Goal: Find specific page/section: Find specific page/section

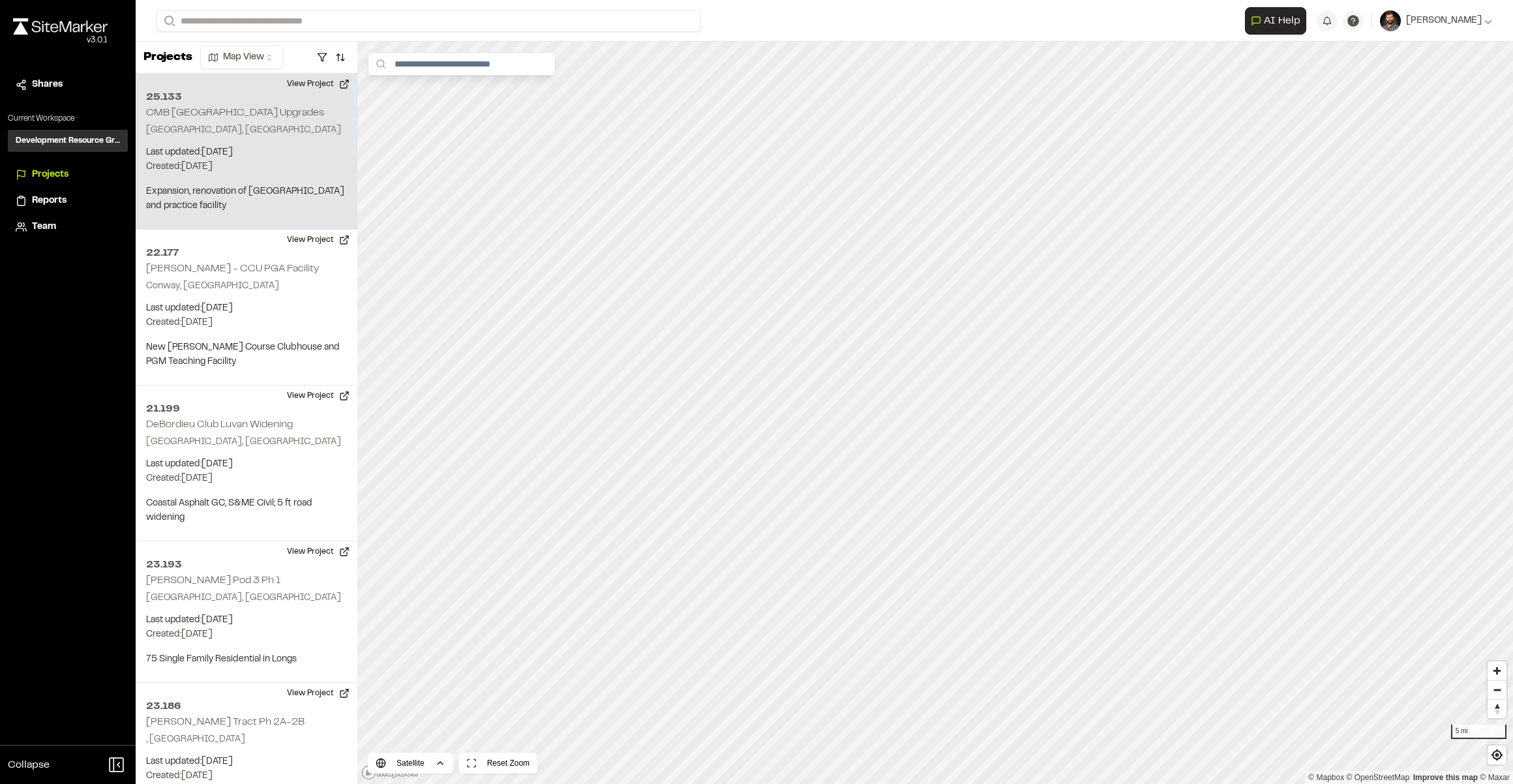
click at [299, 148] on p "Last updated: [DATE]" at bounding box center [246, 152] width 201 height 14
click at [290, 81] on button "View Project" at bounding box center [318, 84] width 78 height 21
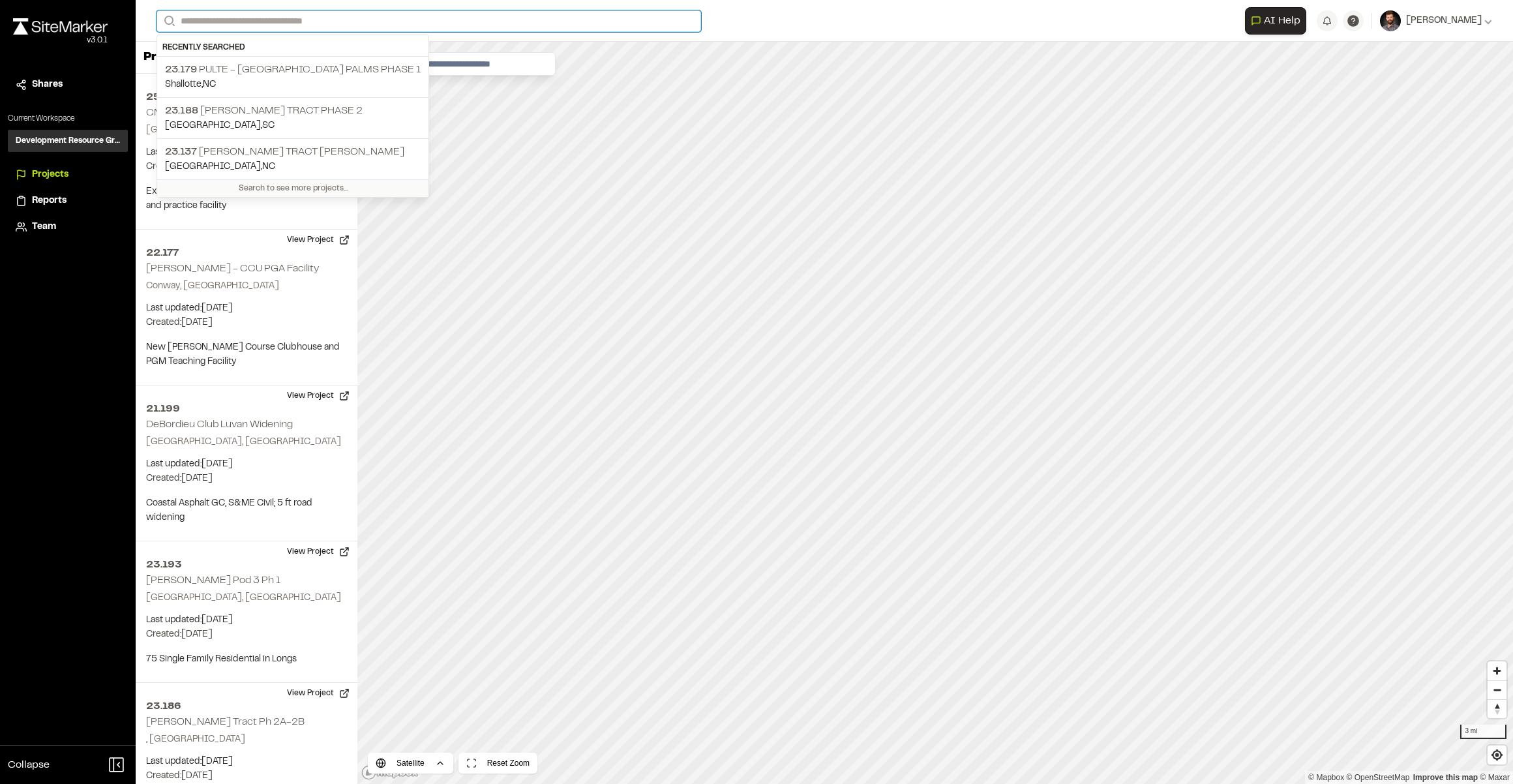
click at [213, 26] on input "Search" at bounding box center [428, 21] width 545 height 22
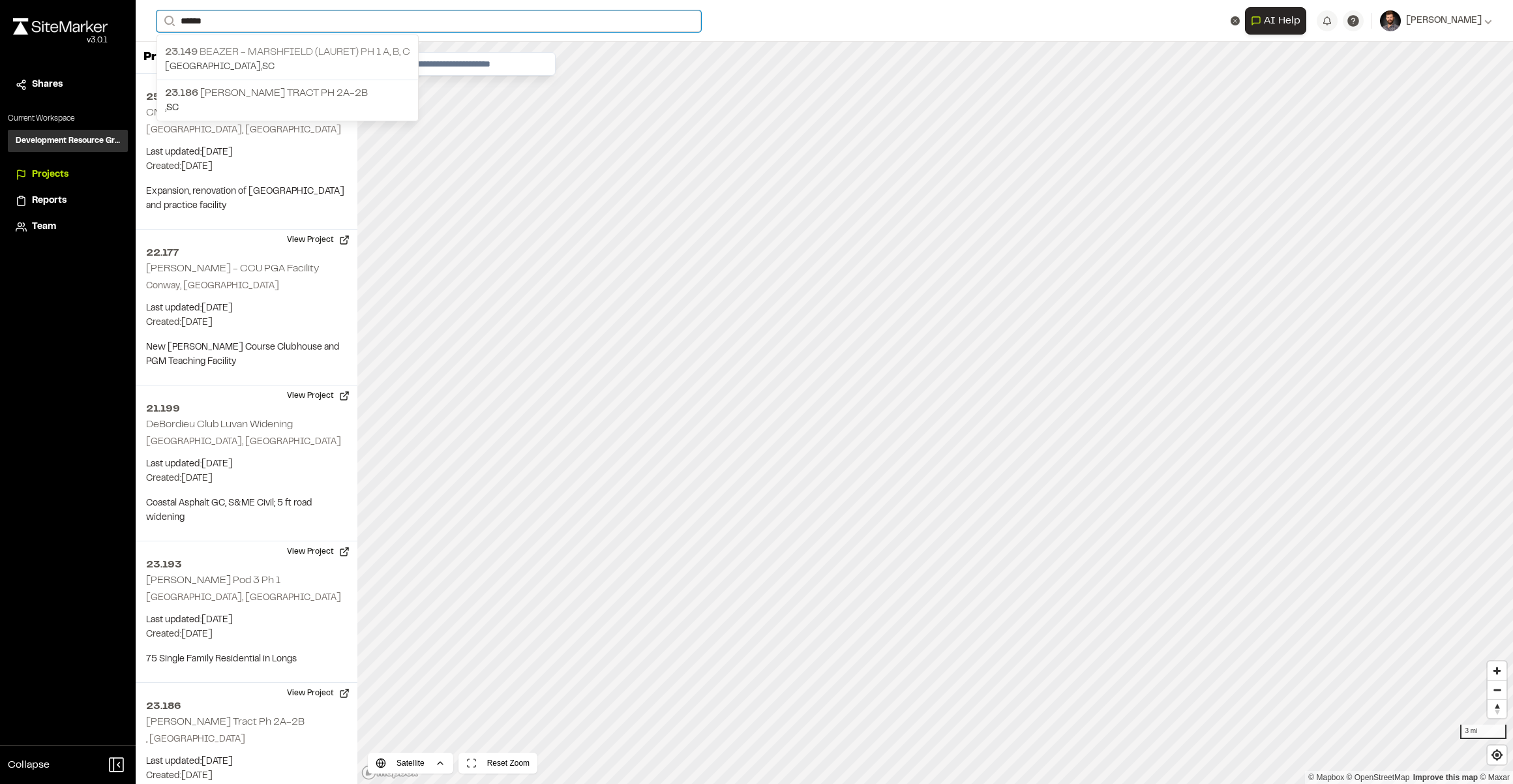
type input "******"
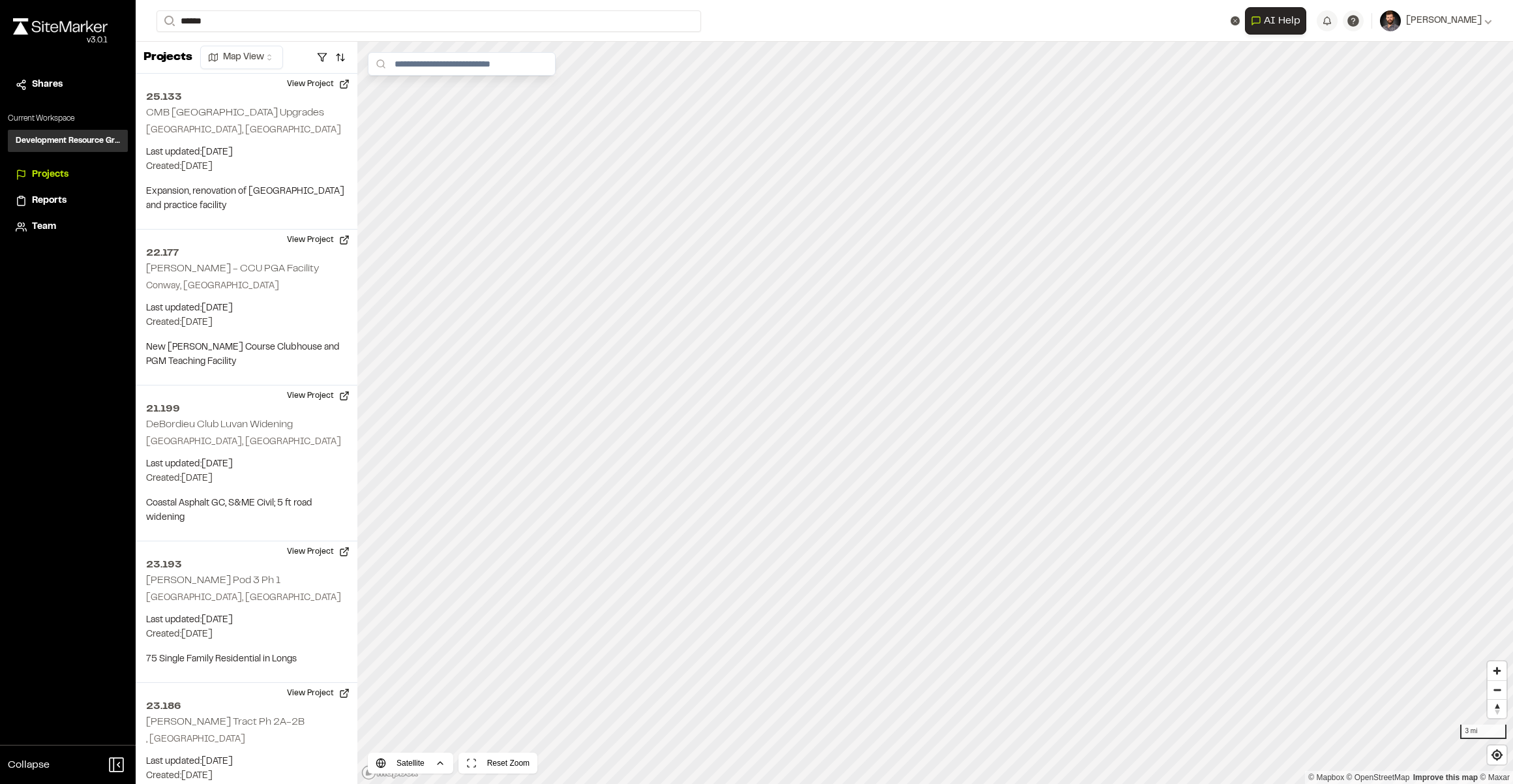
click at [266, 62] on p "[GEOGRAPHIC_DATA] , [GEOGRAPHIC_DATA]" at bounding box center [287, 67] width 245 height 14
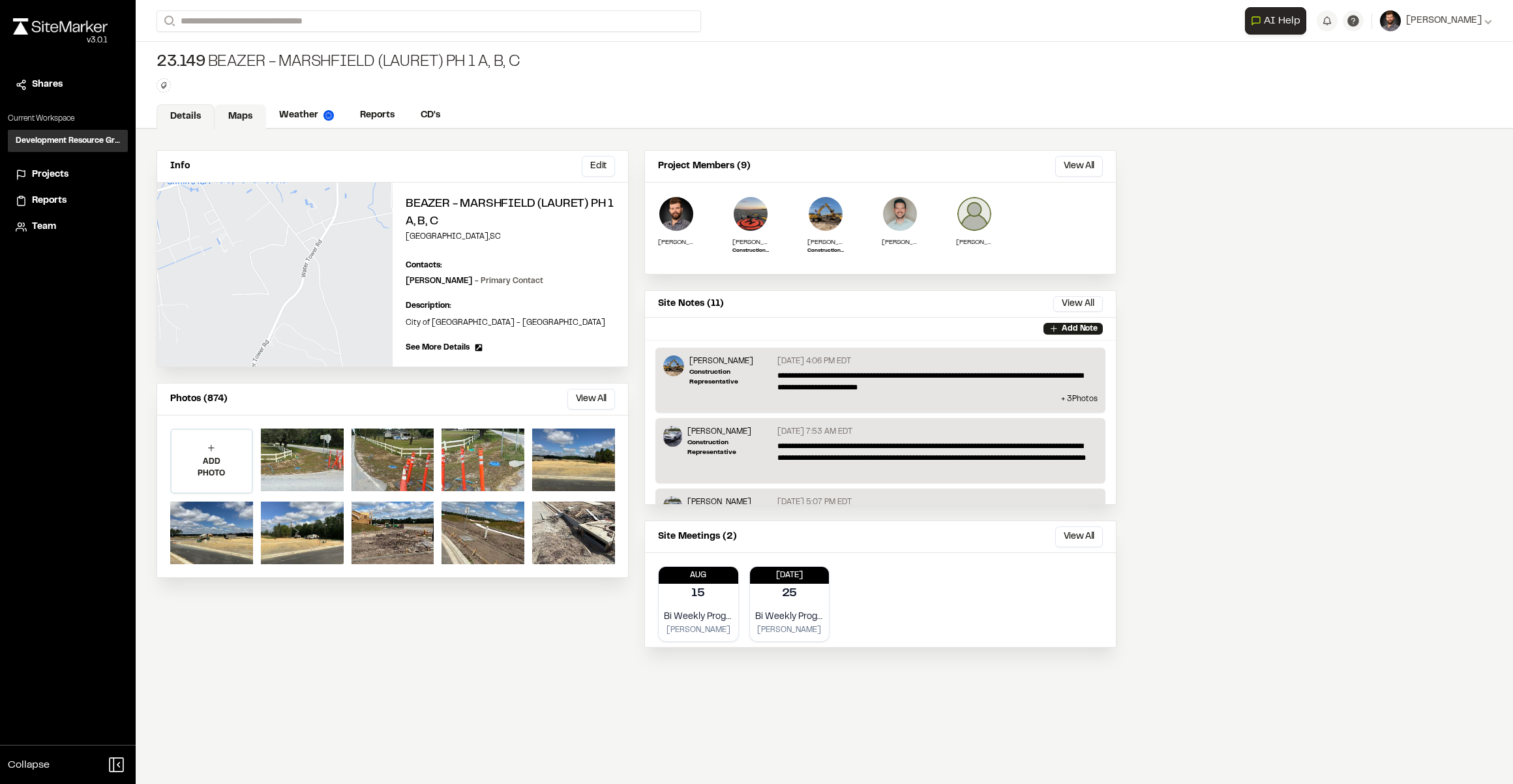
click at [237, 120] on link "Maps" at bounding box center [240, 116] width 52 height 25
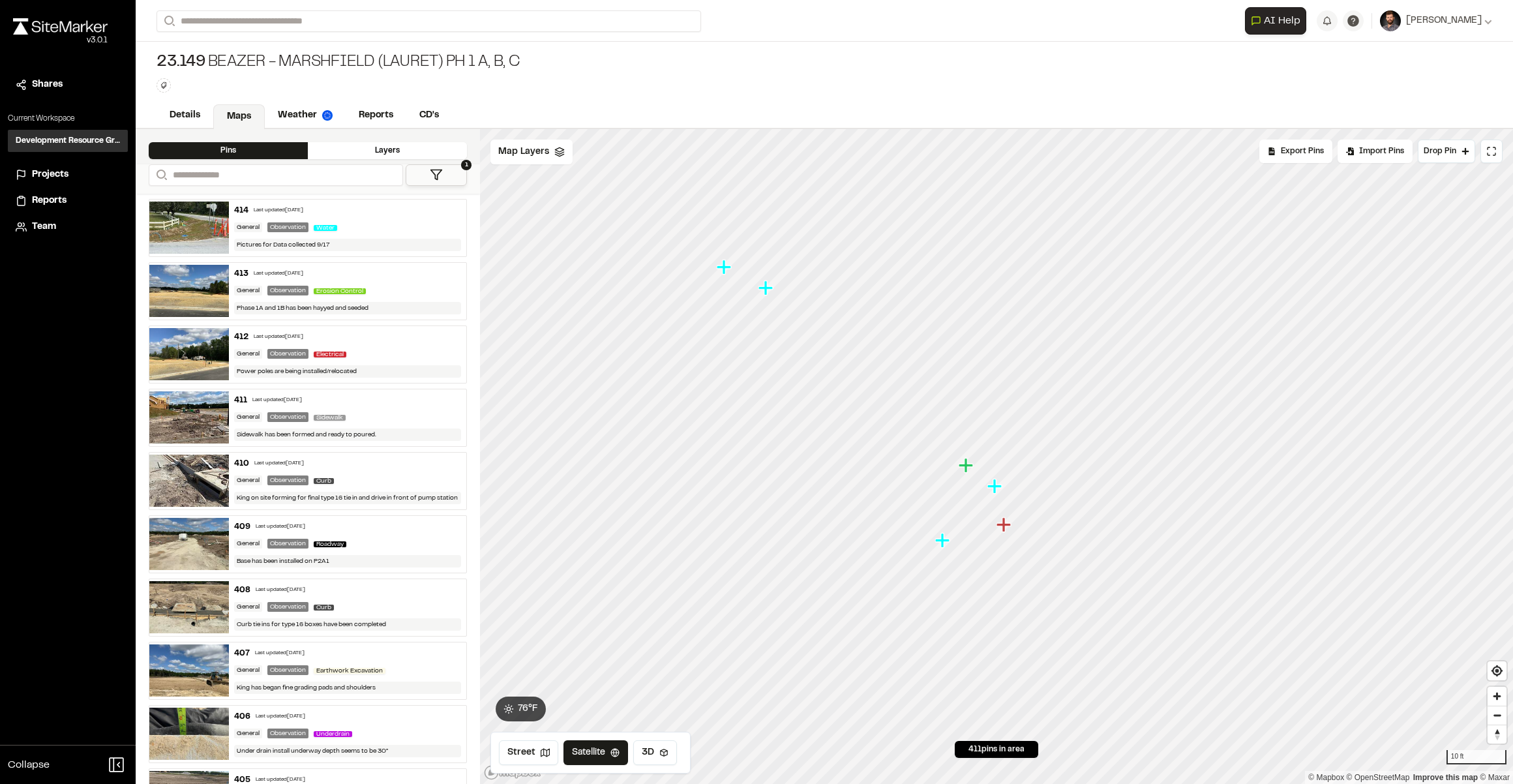
click at [766, 286] on icon "Map marker" at bounding box center [766, 288] width 14 height 14
click at [954, 435] on icon "Map marker" at bounding box center [953, 435] width 14 height 14
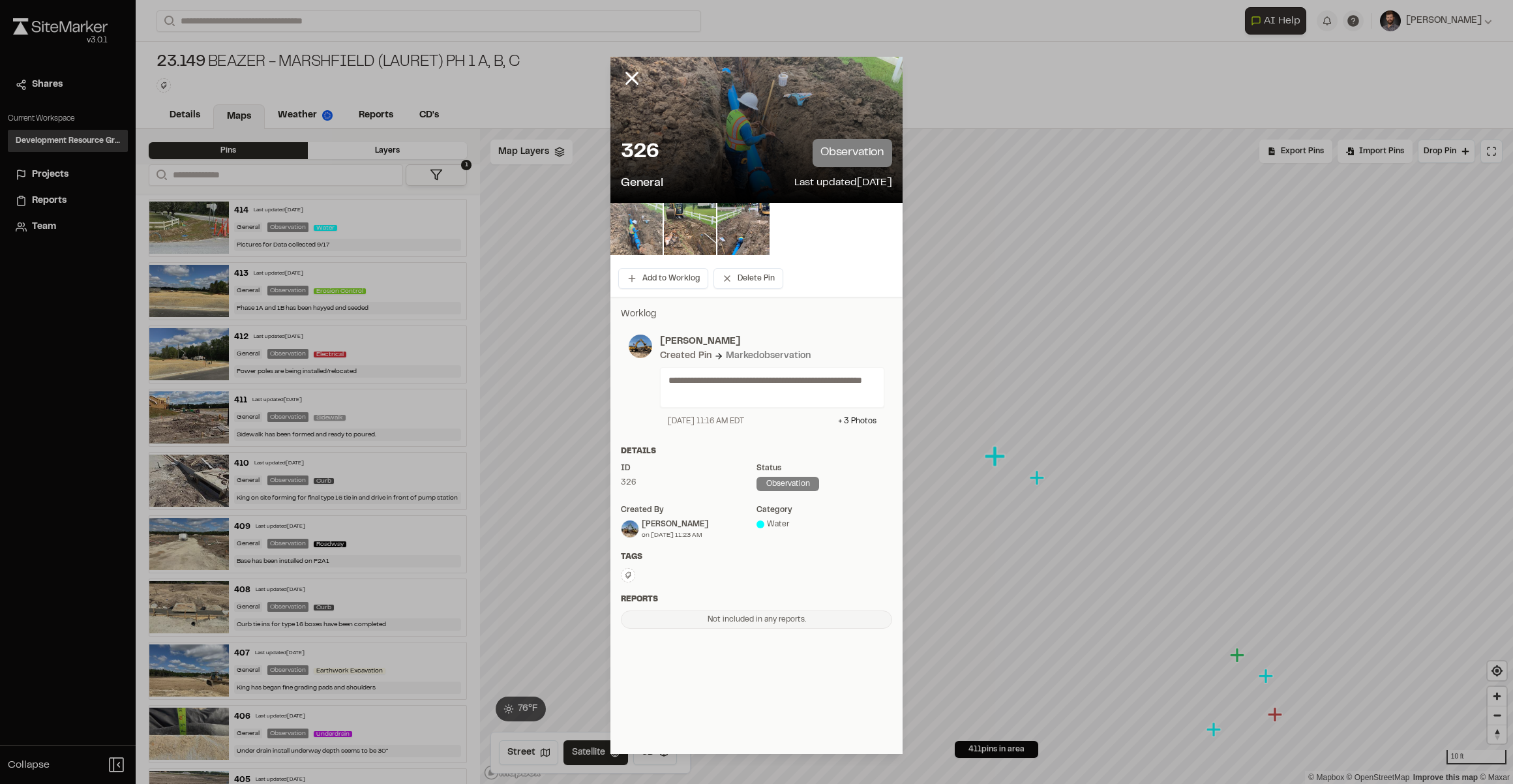
click at [635, 221] on img at bounding box center [636, 228] width 52 height 52
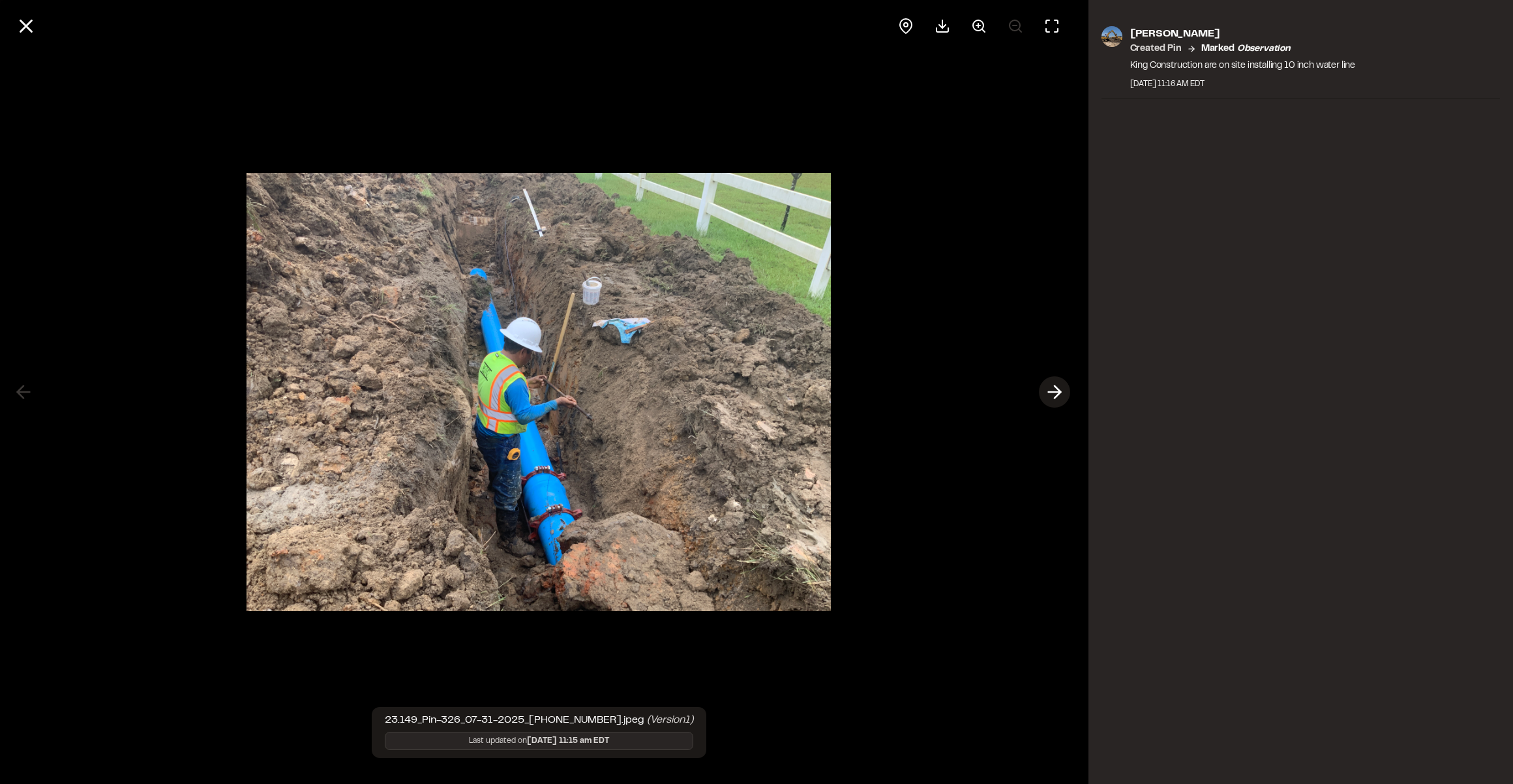
click at [1056, 384] on icon at bounding box center [1054, 392] width 21 height 22
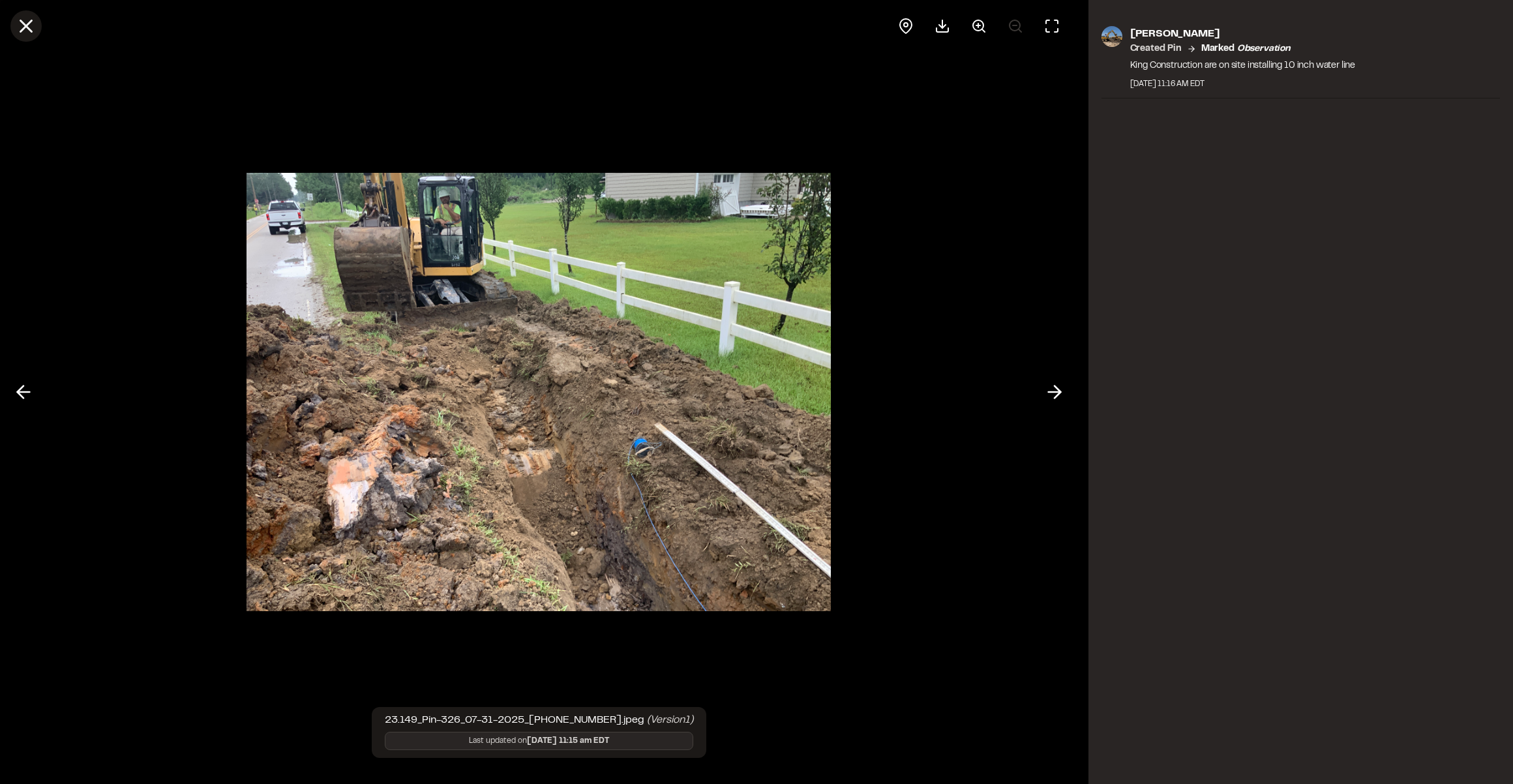
click at [33, 32] on icon at bounding box center [26, 26] width 22 height 22
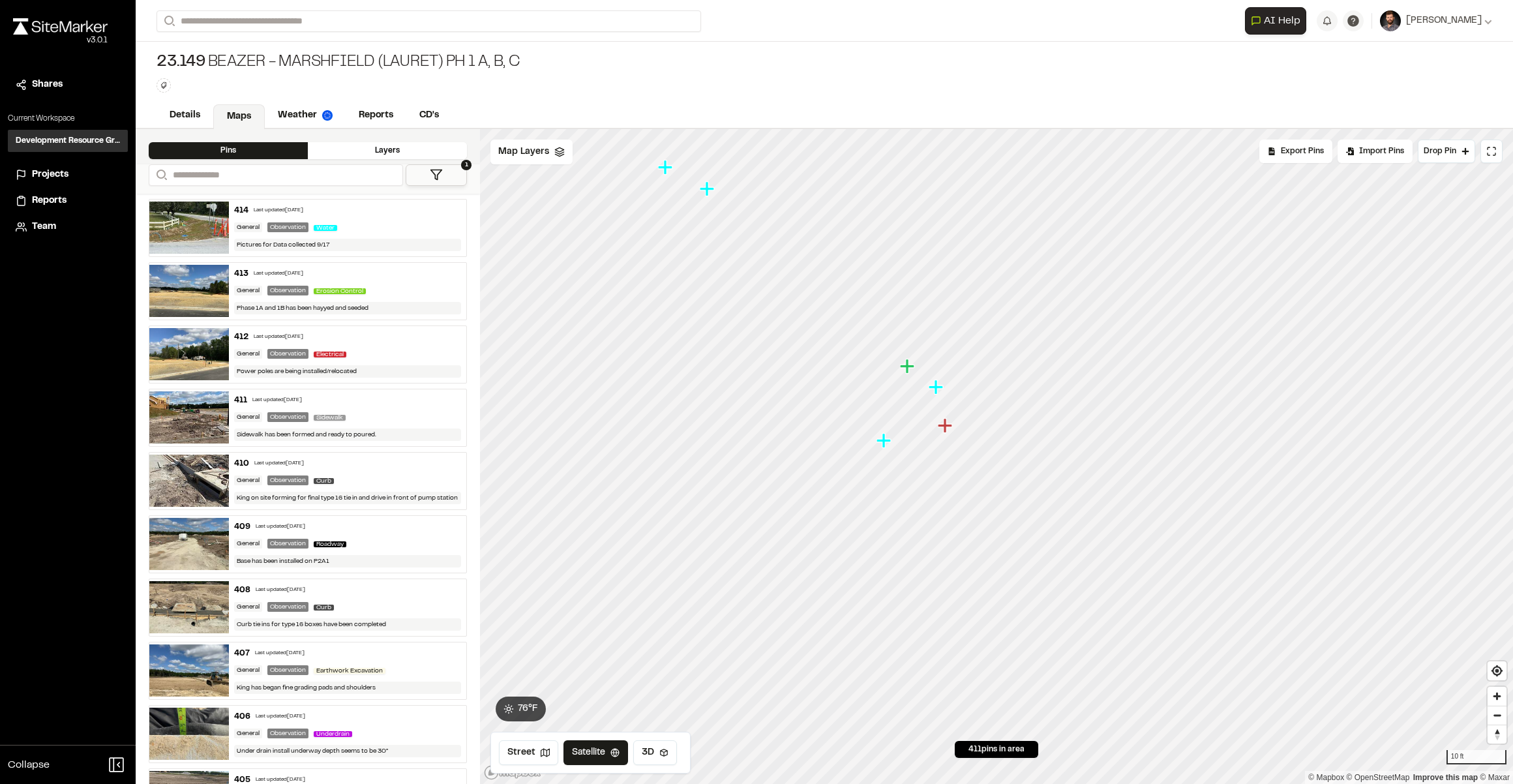
click at [880, 447] on icon "Map marker" at bounding box center [885, 440] width 17 height 17
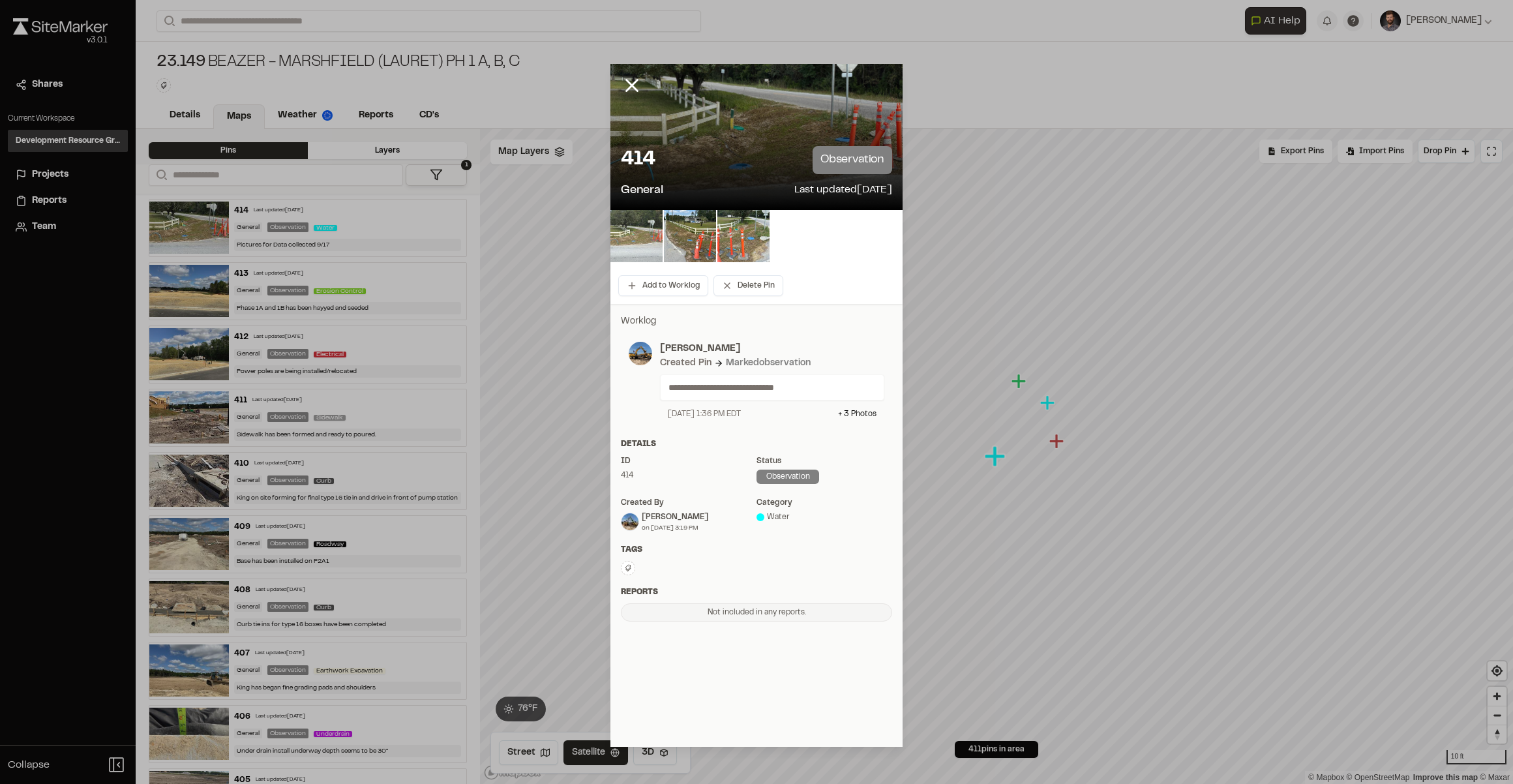
click at [645, 238] on img at bounding box center [636, 235] width 52 height 52
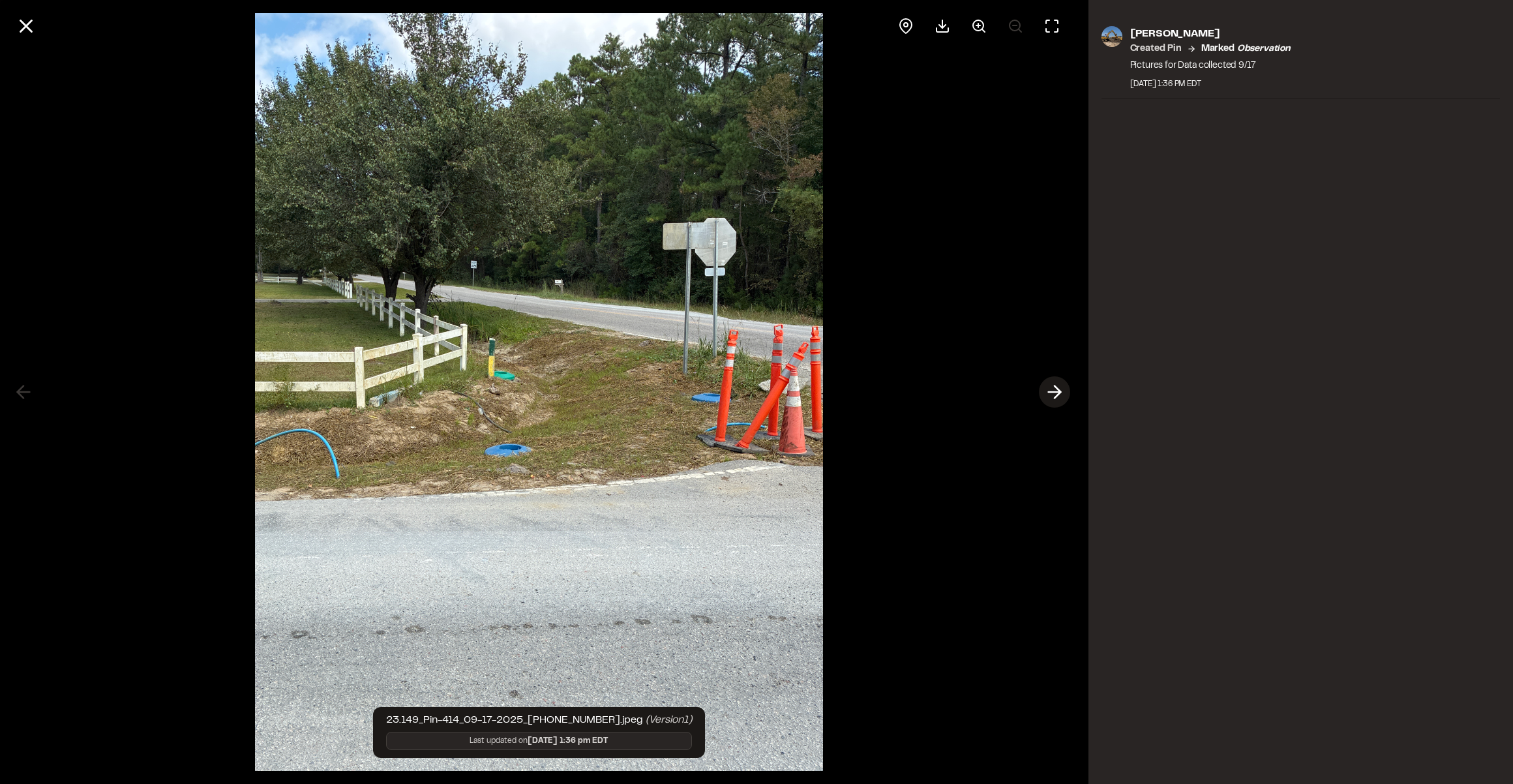
click at [1055, 391] on icon at bounding box center [1054, 392] width 21 height 22
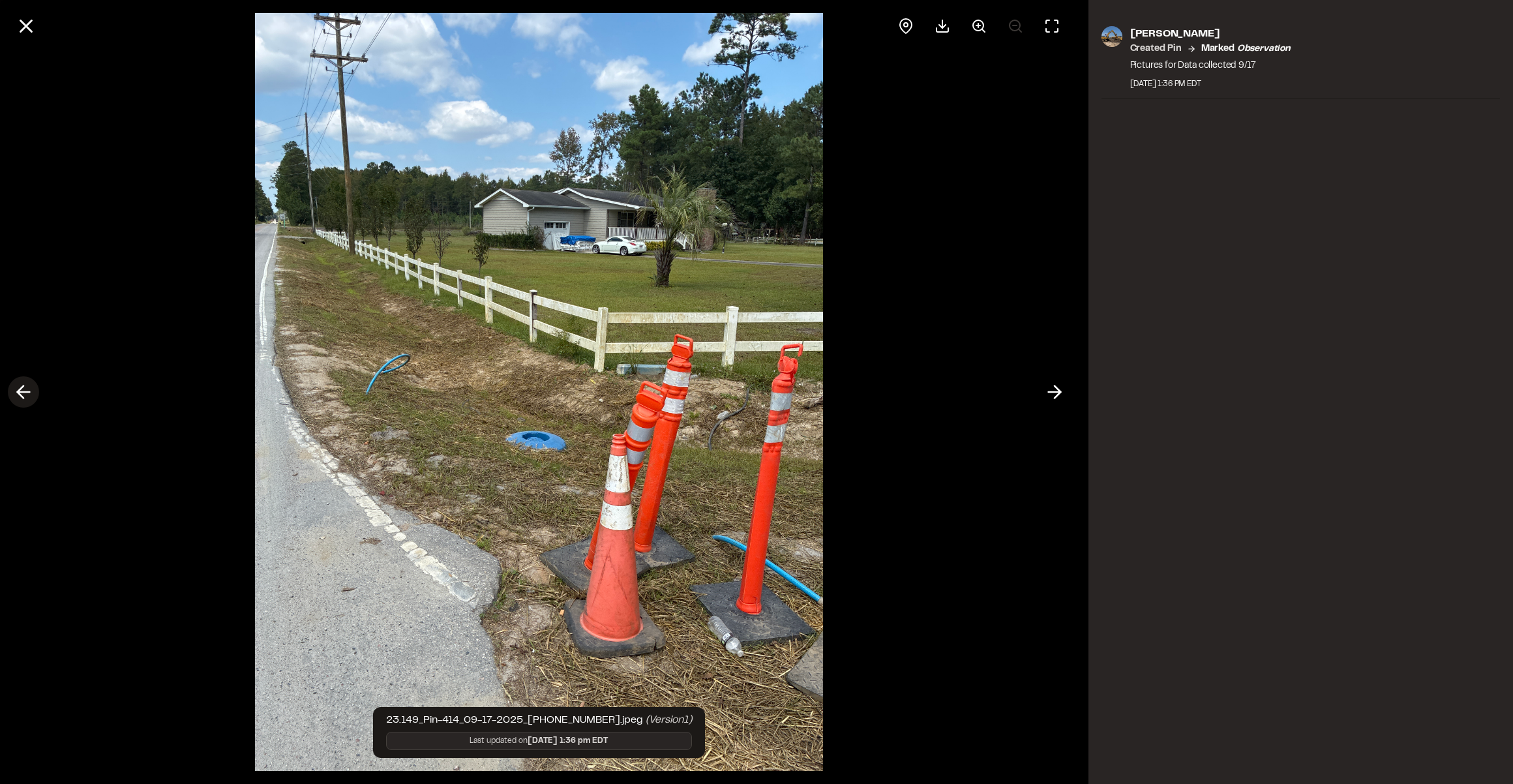
click at [27, 394] on icon at bounding box center [23, 392] width 21 height 22
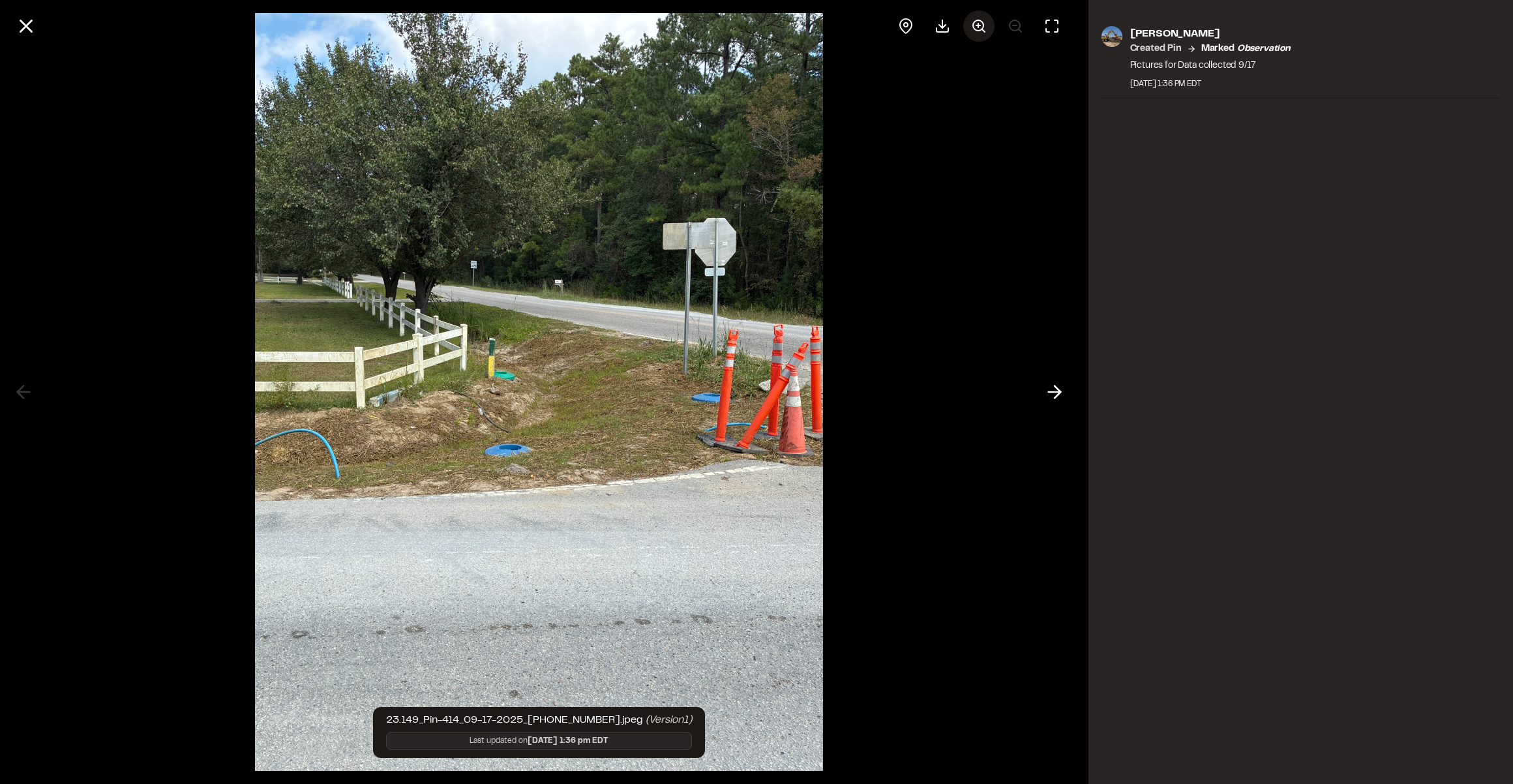
click at [981, 33] on icon at bounding box center [979, 26] width 16 height 16
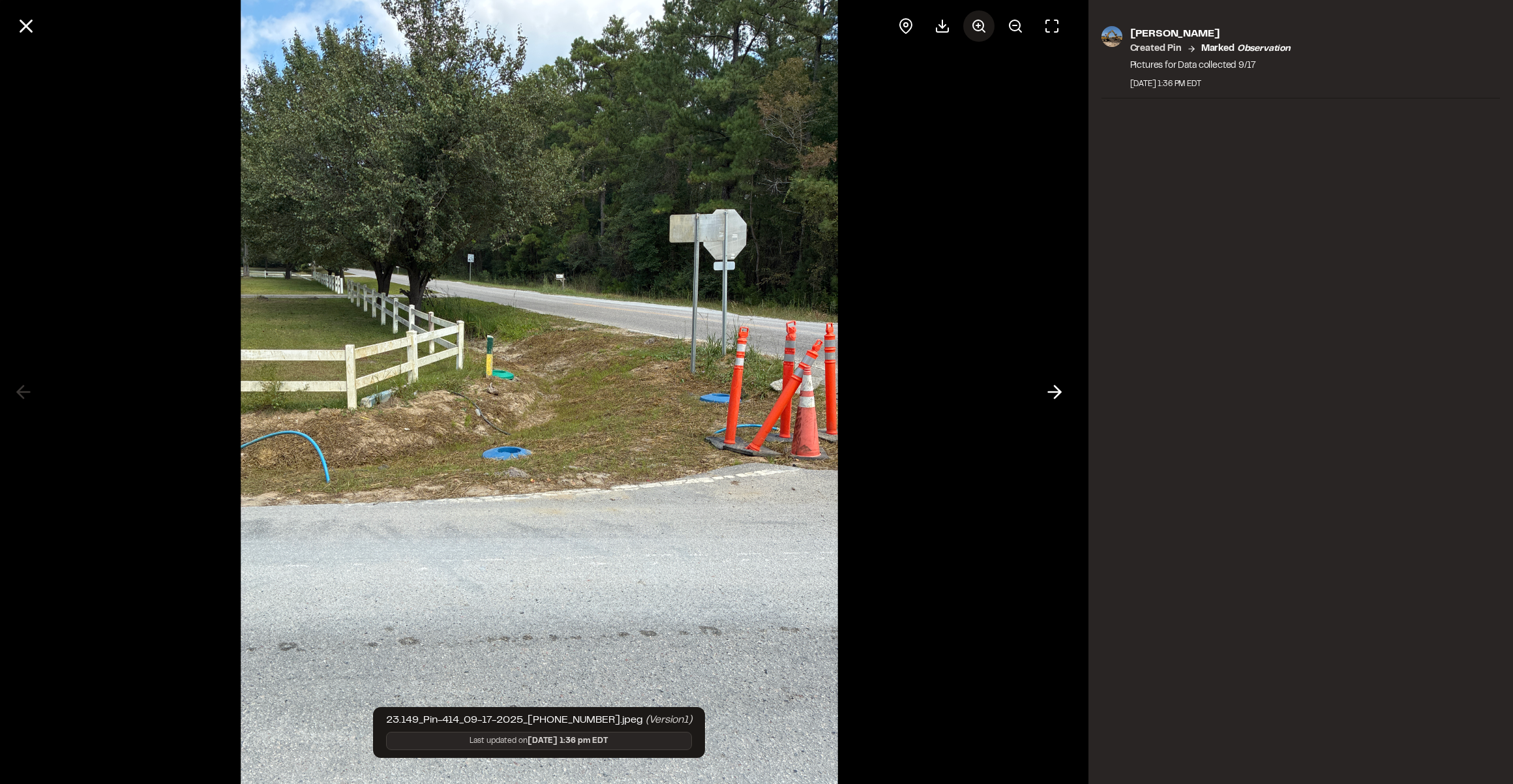
click at [981, 33] on icon at bounding box center [979, 26] width 16 height 16
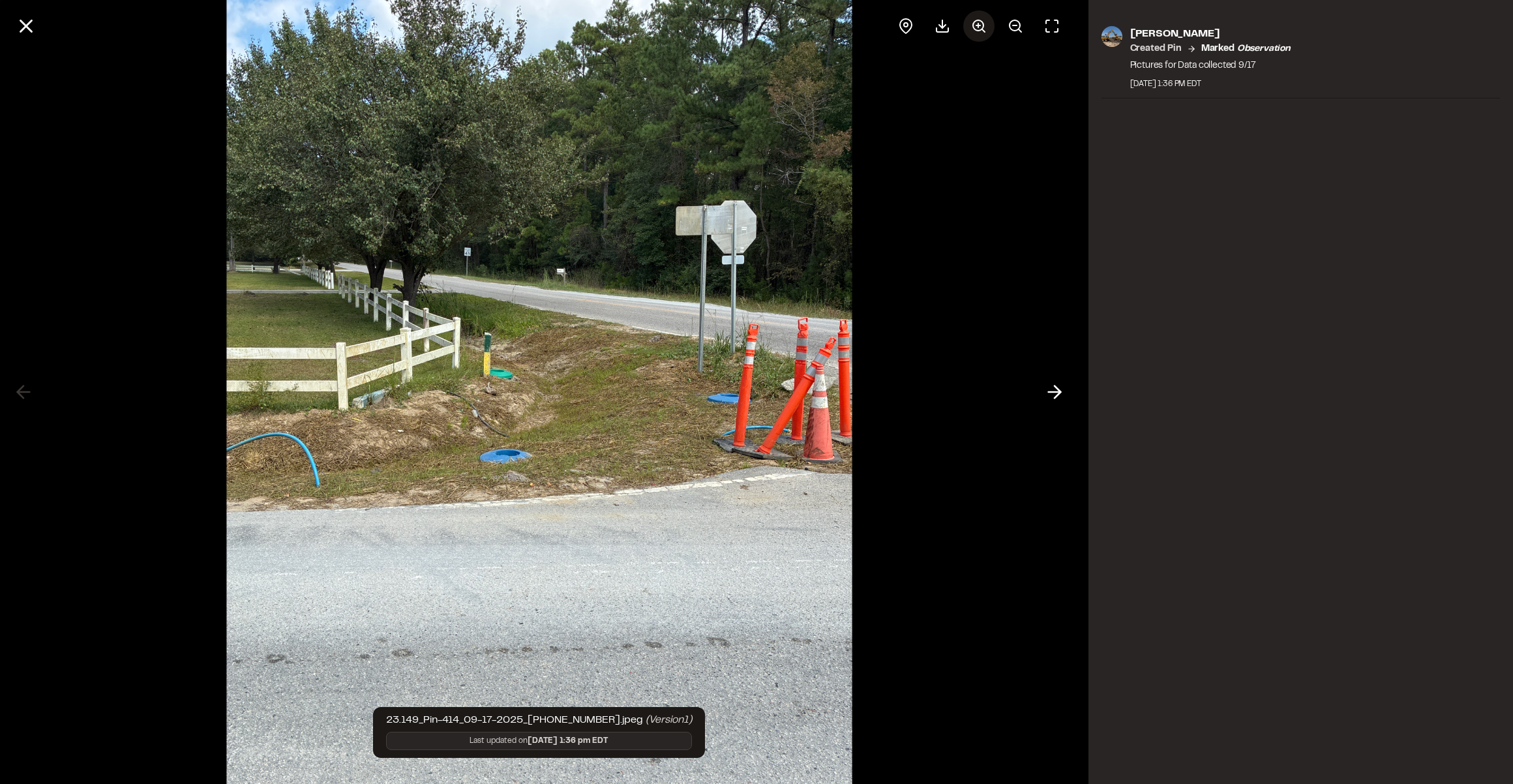
click at [981, 33] on icon at bounding box center [979, 26] width 16 height 16
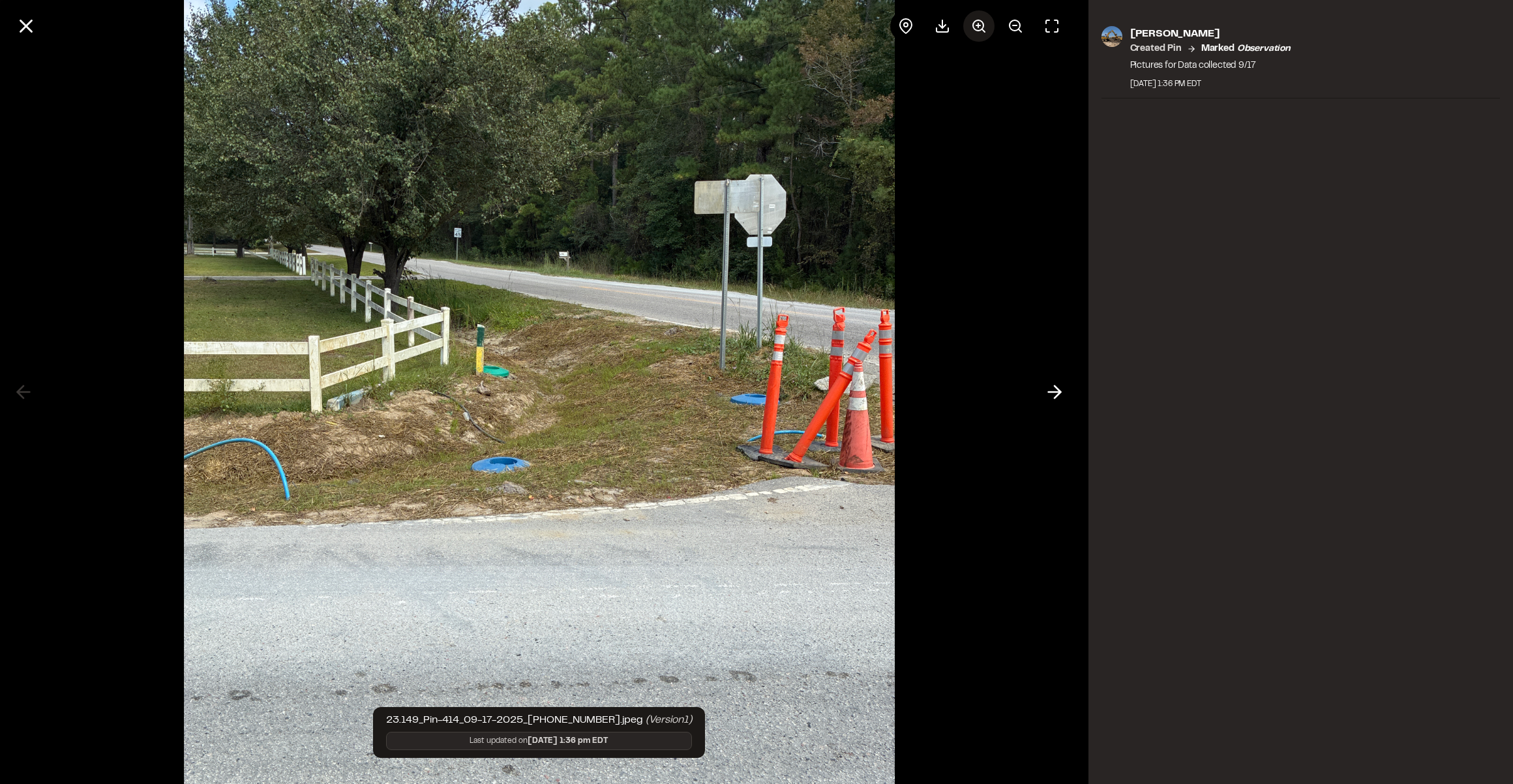
click at [981, 33] on icon at bounding box center [979, 26] width 16 height 16
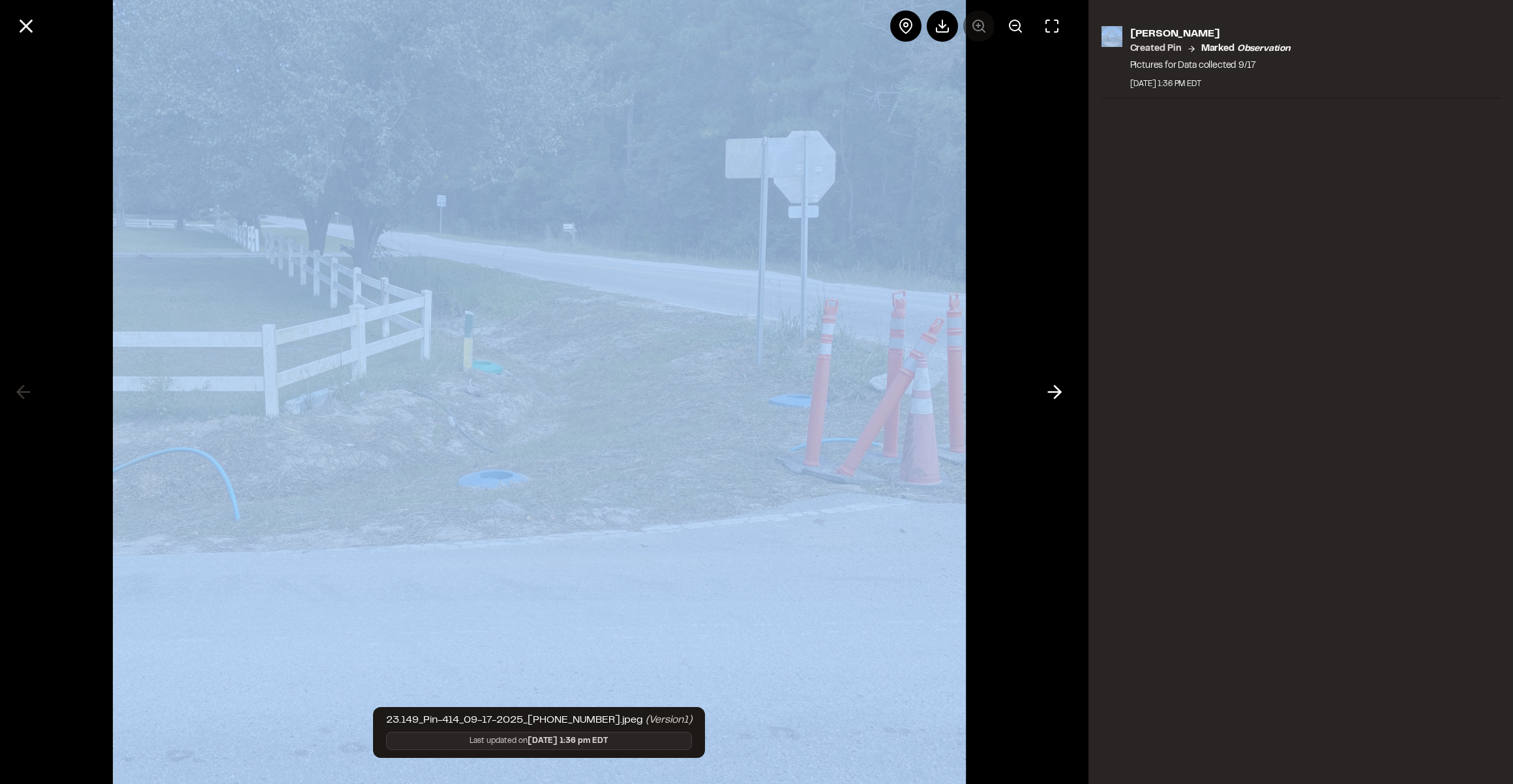
click at [981, 33] on div at bounding box center [979, 26] width 177 height 31
drag, startPoint x: 981, startPoint y: 33, endPoint x: 715, endPoint y: 338, distance: 404.7
click at [715, 338] on img at bounding box center [538, 392] width 853 height 1176
click at [638, 336] on img at bounding box center [538, 392] width 853 height 1176
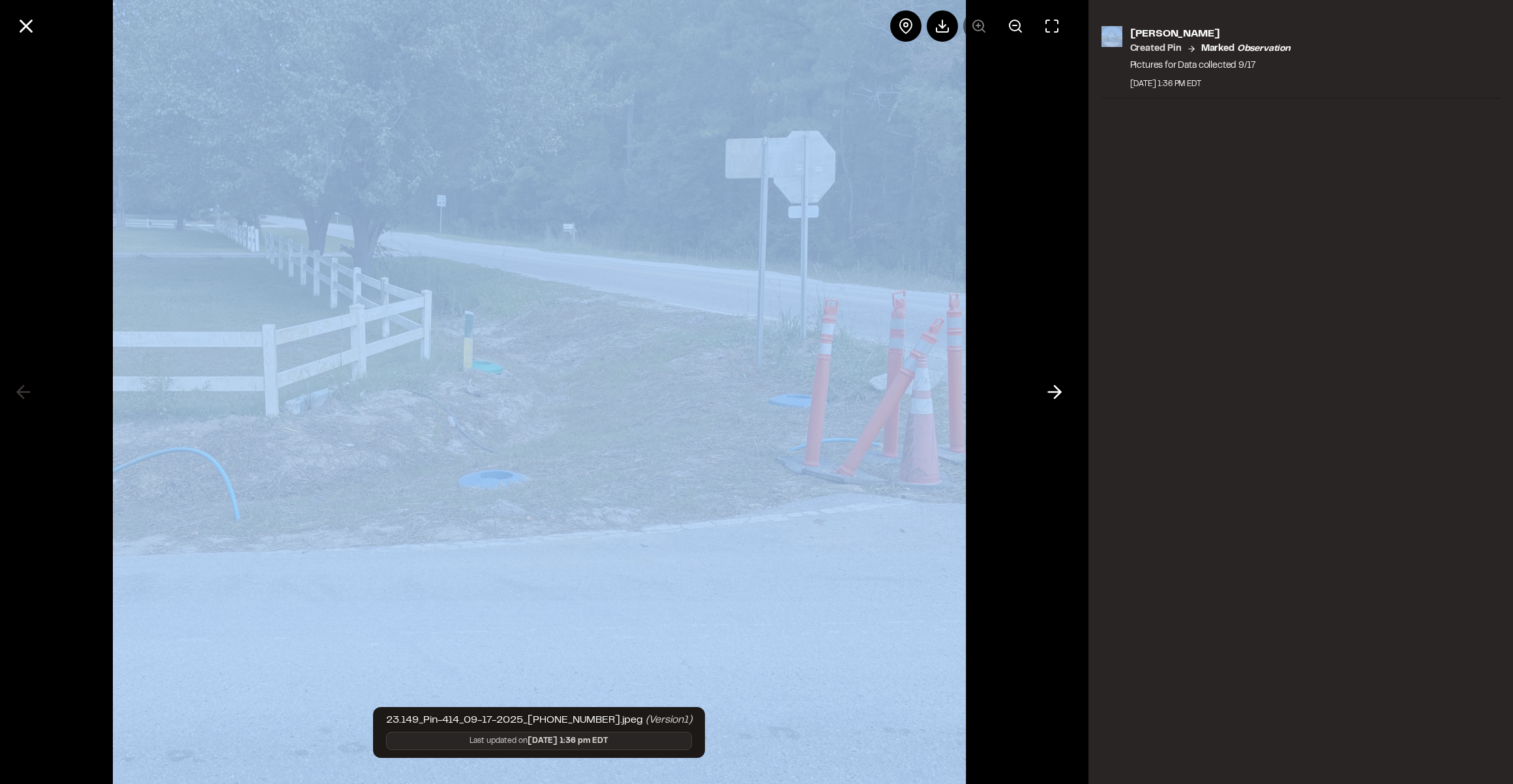
click at [563, 402] on img at bounding box center [538, 392] width 853 height 1176
drag, startPoint x: 563, startPoint y: 402, endPoint x: 585, endPoint y: 388, distance: 26.1
click at [585, 388] on img at bounding box center [538, 392] width 853 height 1176
click at [706, 393] on img at bounding box center [538, 392] width 853 height 1176
click at [1011, 21] on circle at bounding box center [1015, 25] width 10 height 10
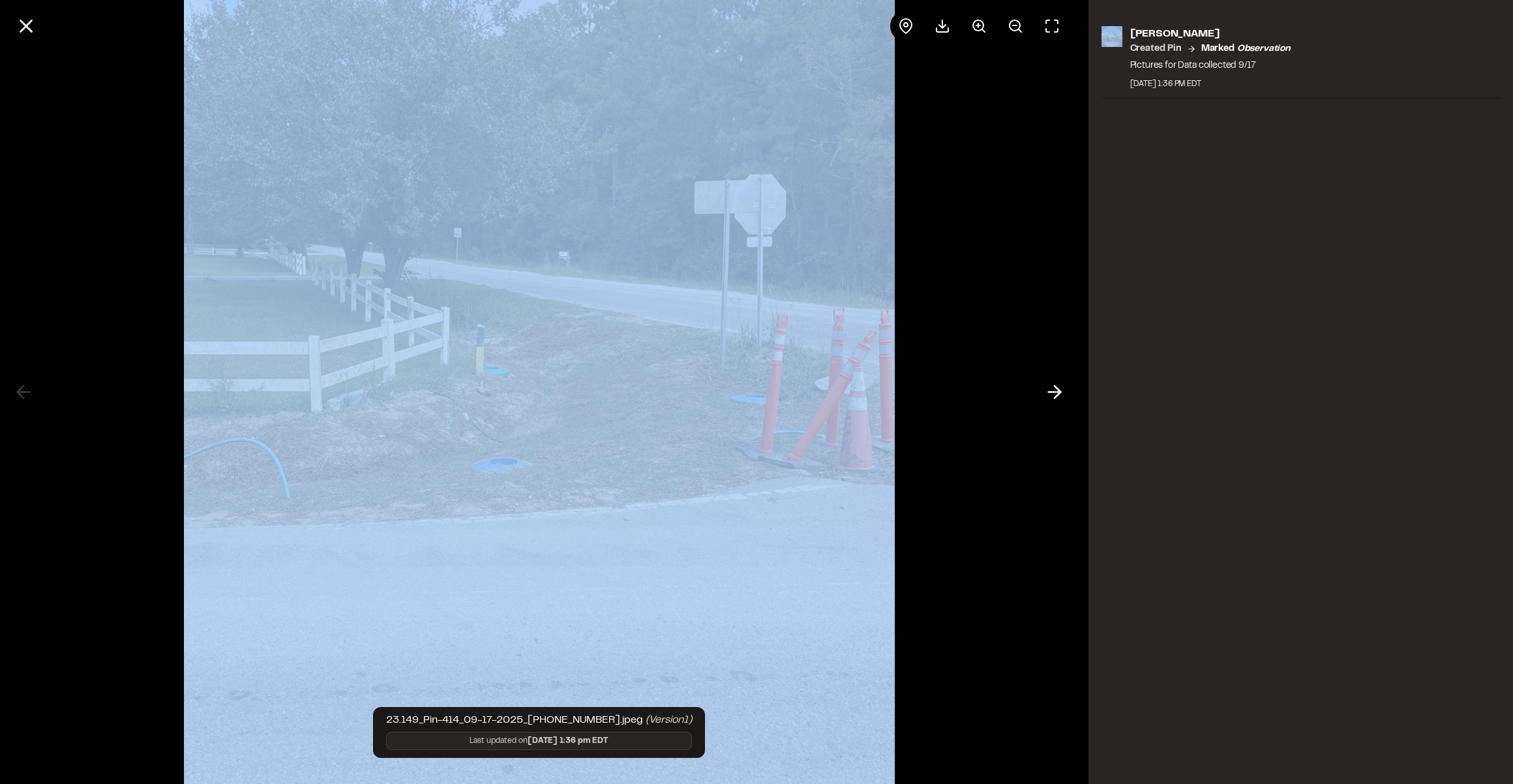
click at [1010, 178] on div at bounding box center [538, 392] width 1078 height 784
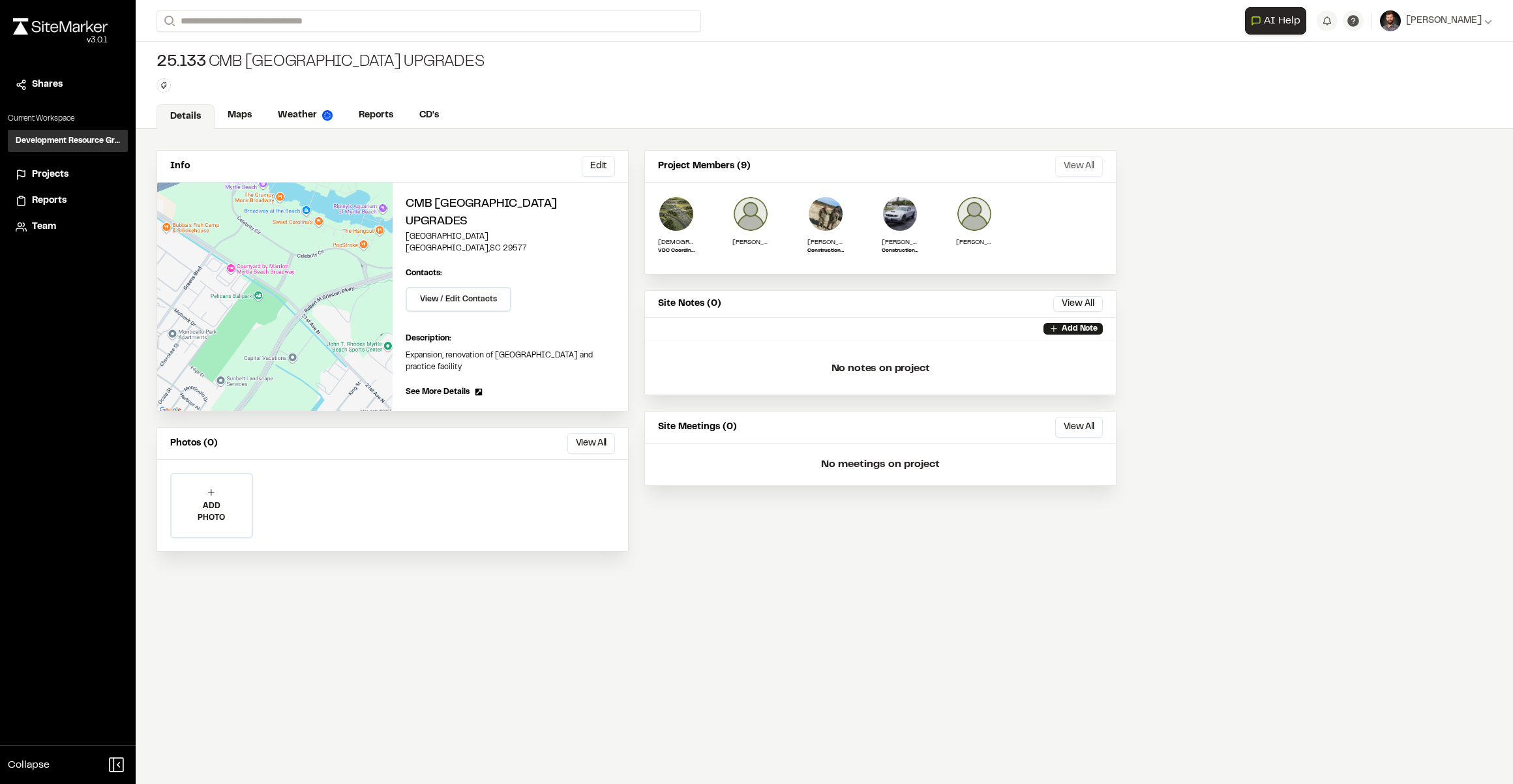
click at [1078, 158] on button "View All" at bounding box center [1079, 166] width 48 height 21
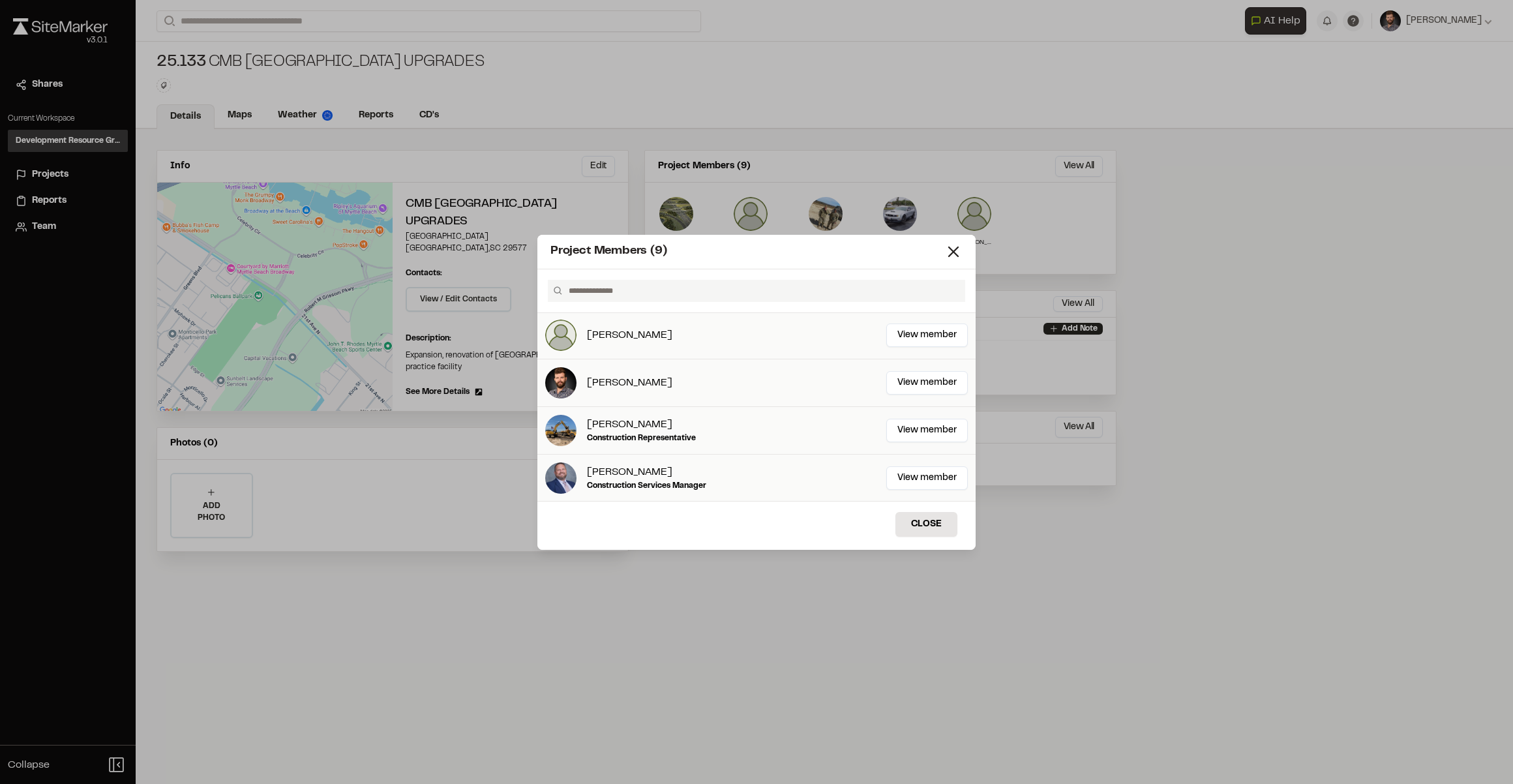
scroll to position [240, 0]
click at [924, 534] on button "Close" at bounding box center [927, 524] width 62 height 25
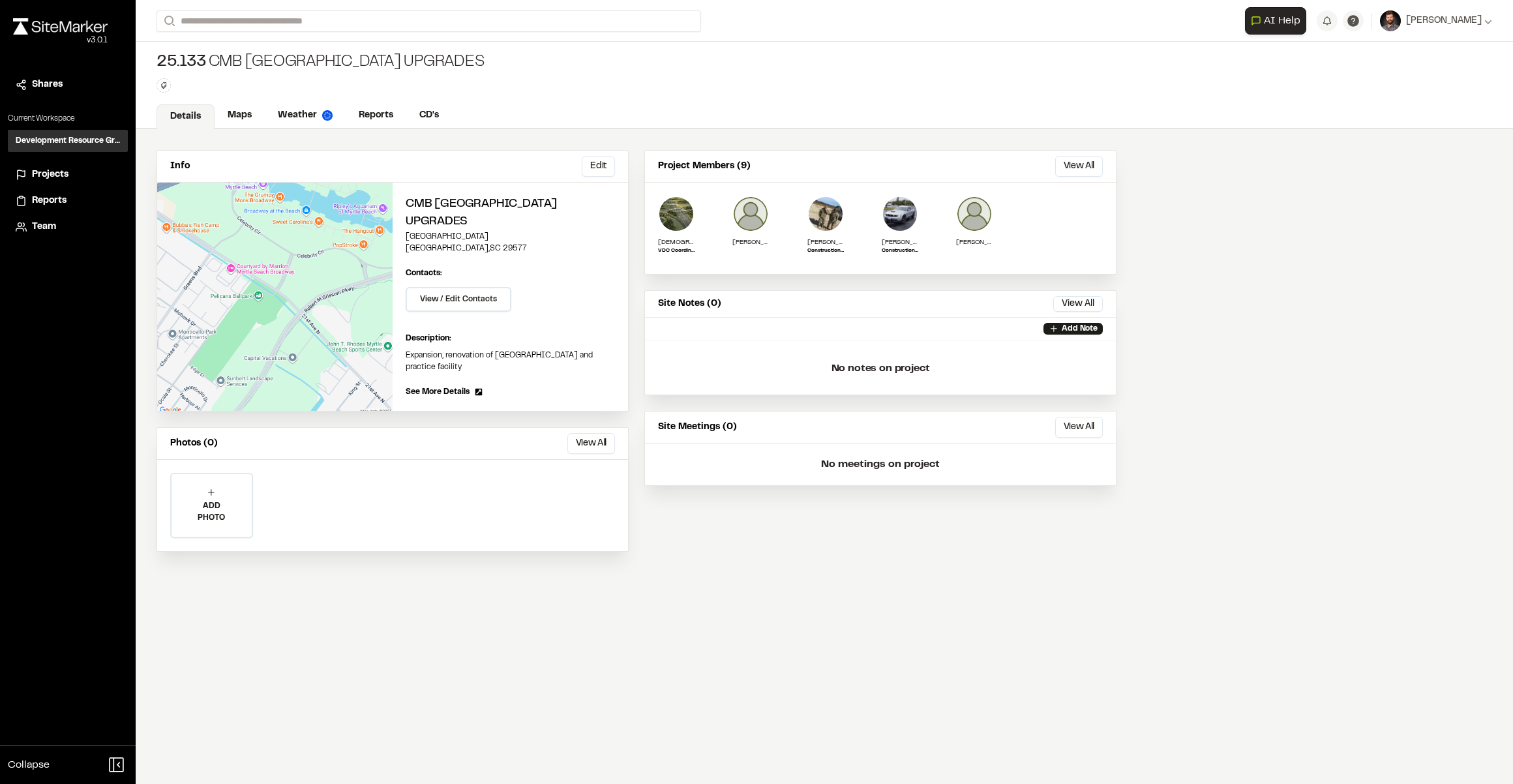
scroll to position [0, 0]
click at [45, 18] on img at bounding box center [60, 26] width 95 height 16
